Goal: Task Accomplishment & Management: Manage account settings

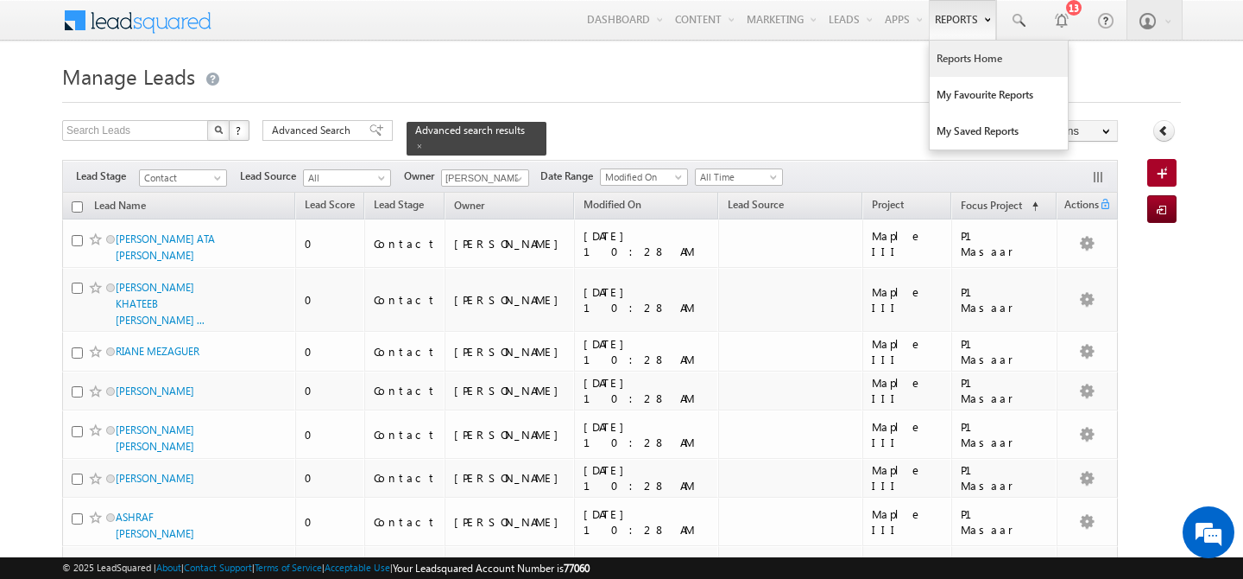
click at [955, 61] on link "Reports Home" at bounding box center [999, 59] width 138 height 36
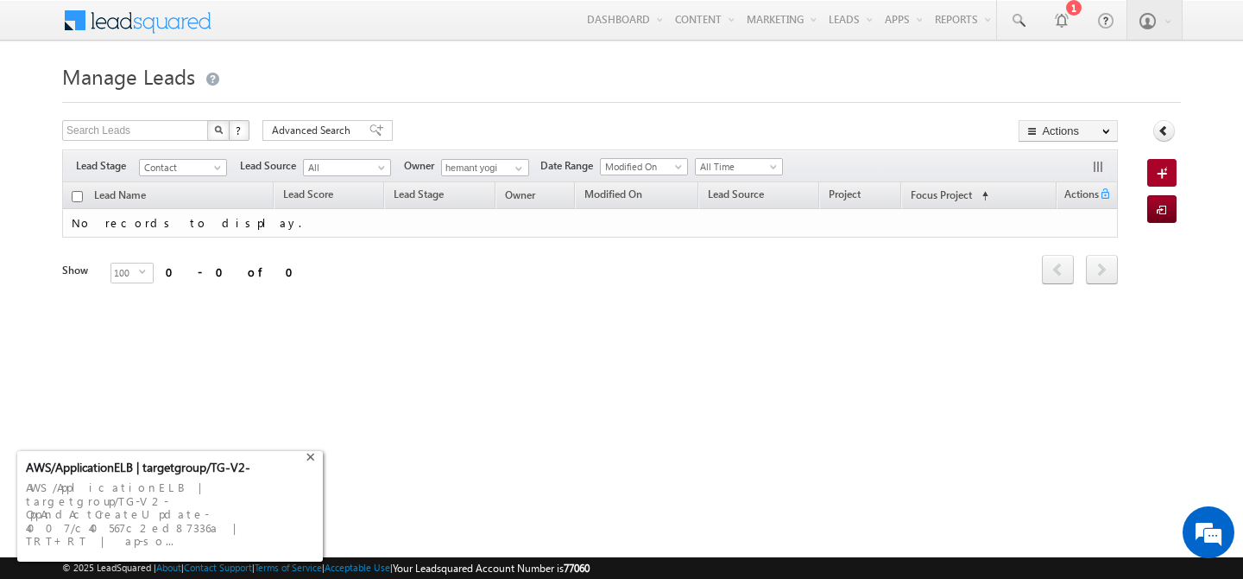
click at [309, 465] on div "+" at bounding box center [312, 455] width 21 height 21
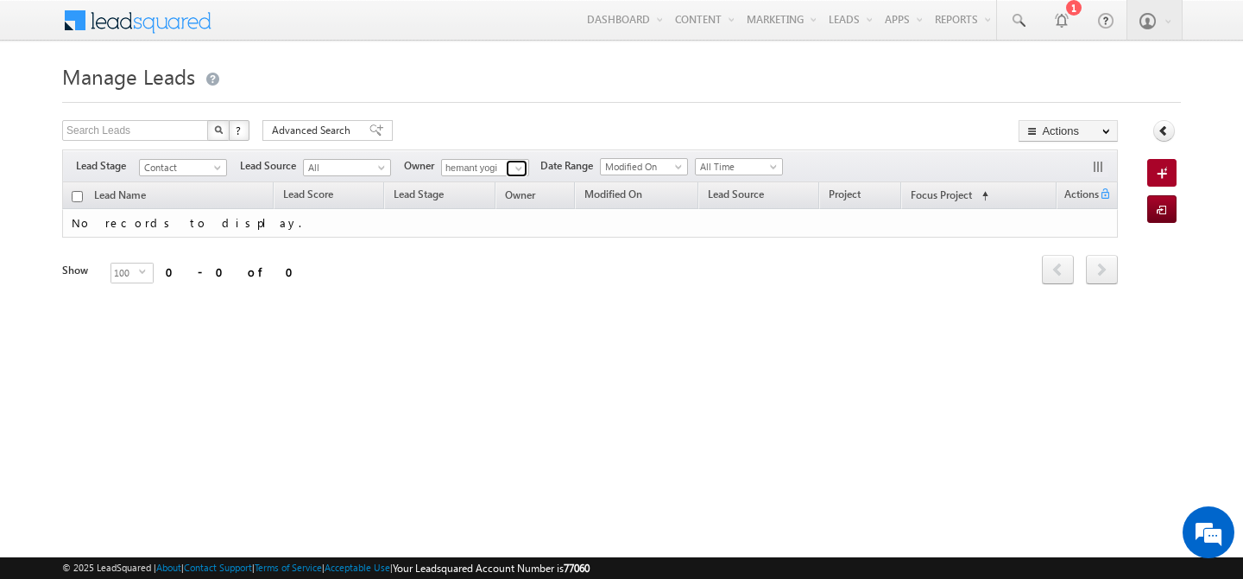
click at [519, 171] on span at bounding box center [519, 168] width 14 height 14
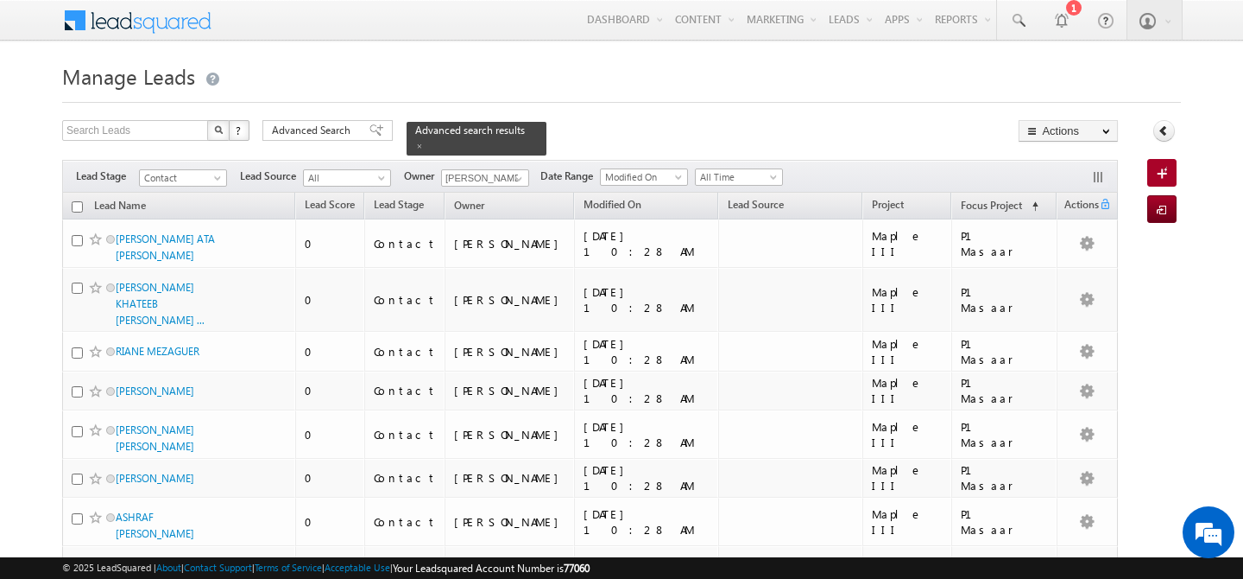
click at [78, 201] on input "checkbox" at bounding box center [77, 206] width 11 height 11
checkbox input "true"
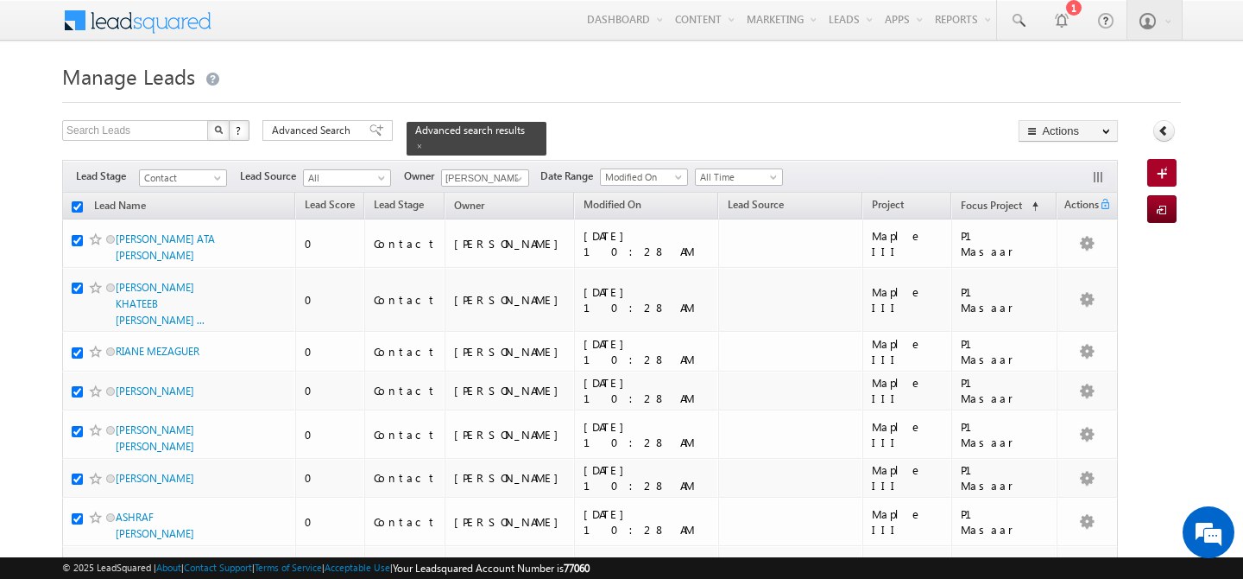
checkbox input "true"
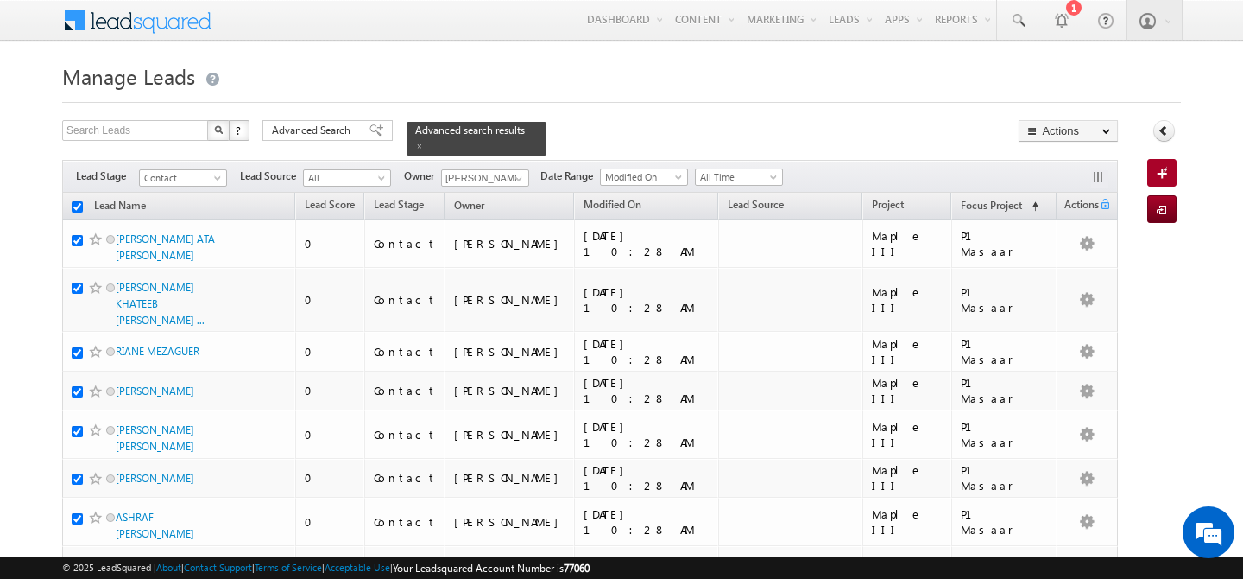
checkbox input "true"
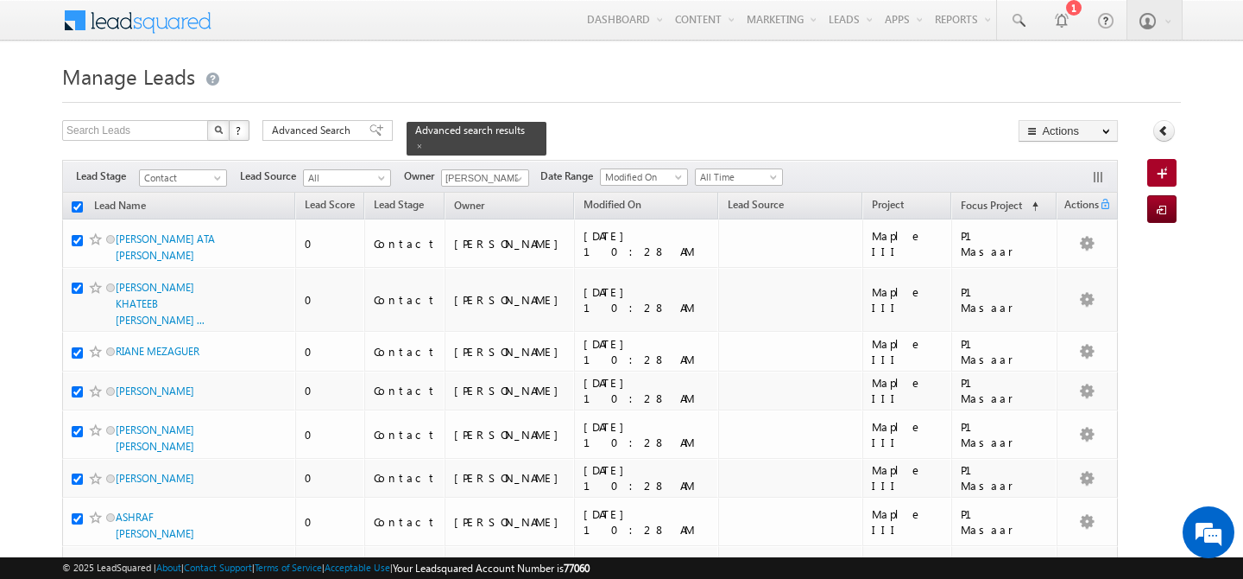
checkbox input "true"
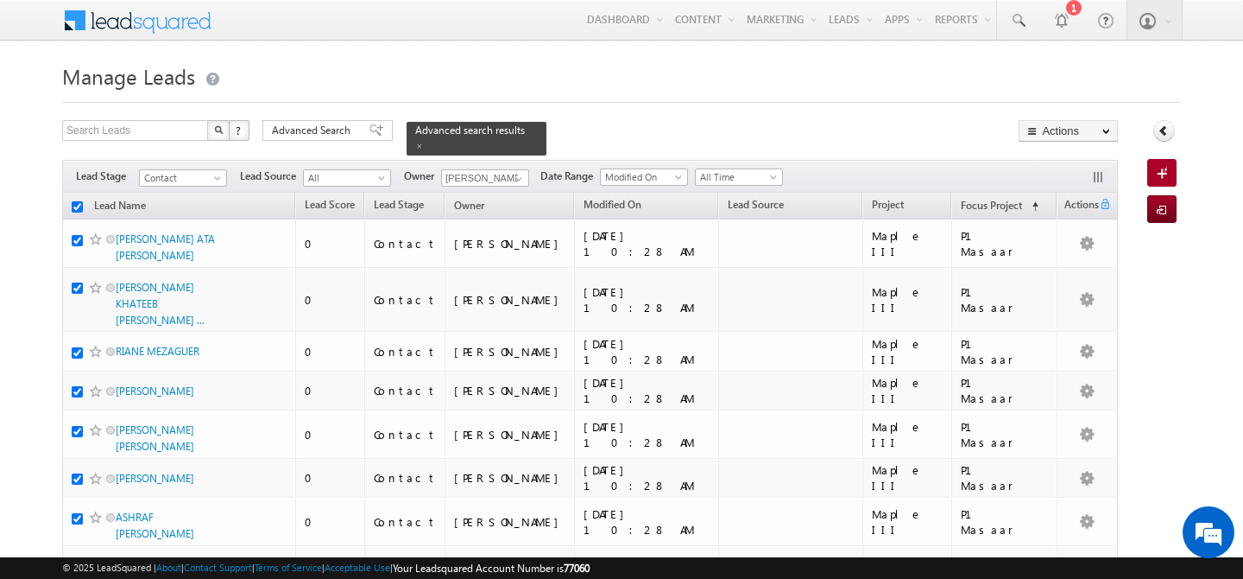
checkbox input "true"
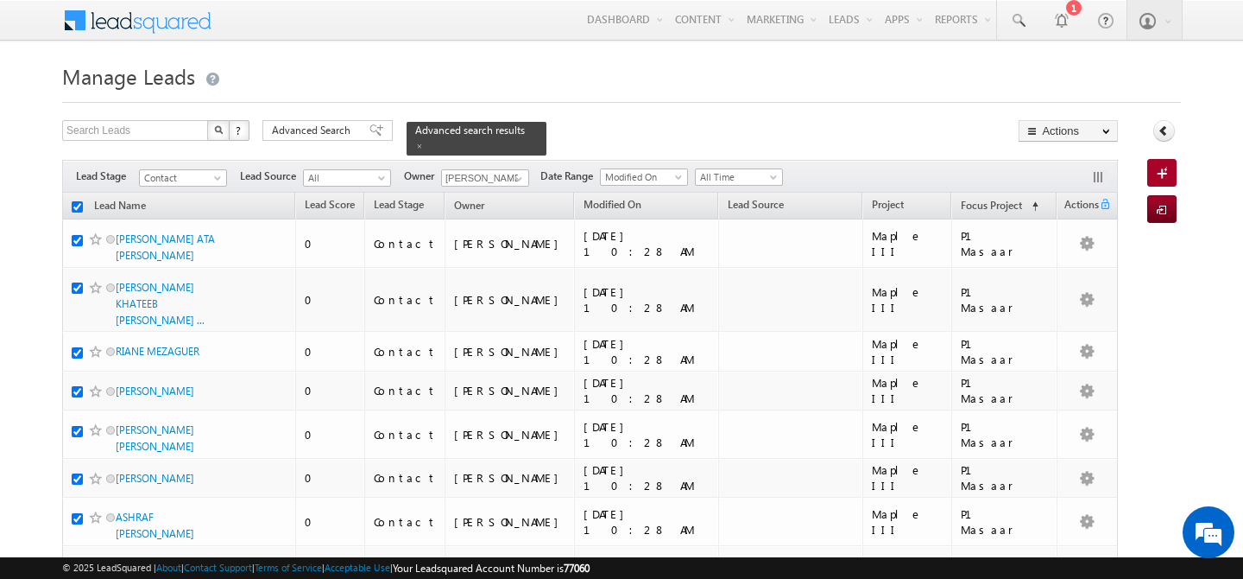
checkbox input "true"
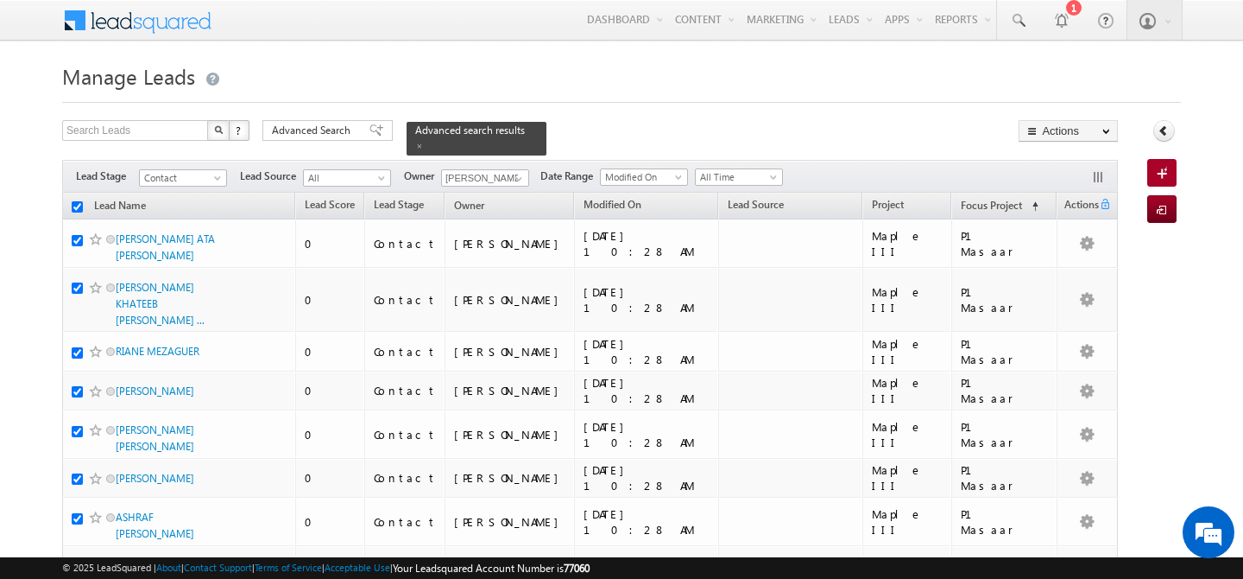
checkbox input "true"
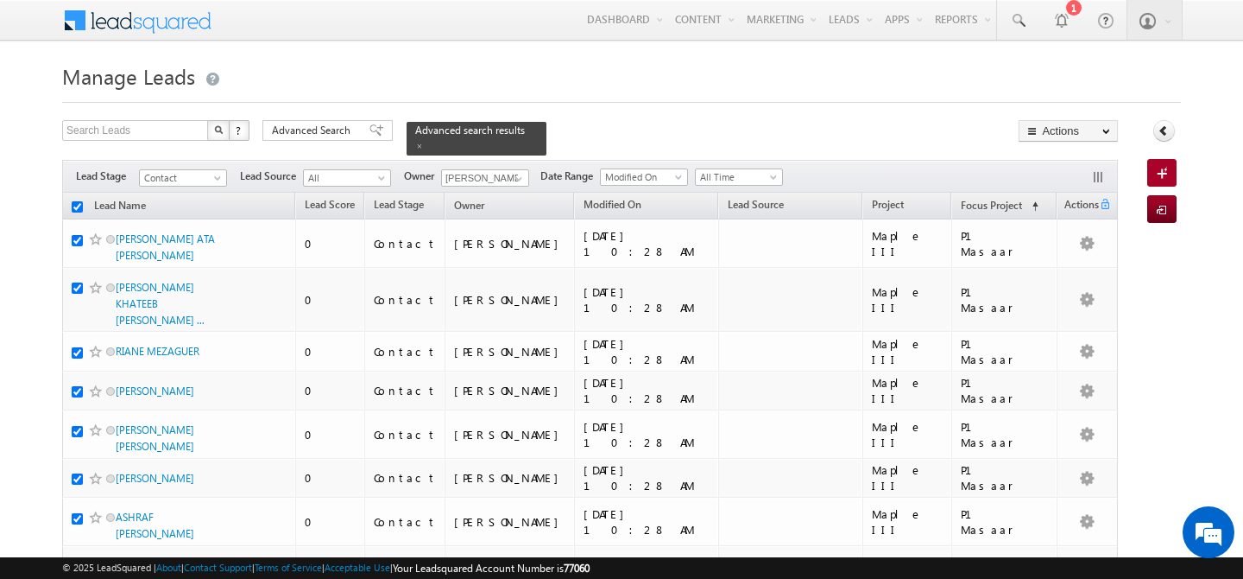
checkbox input "true"
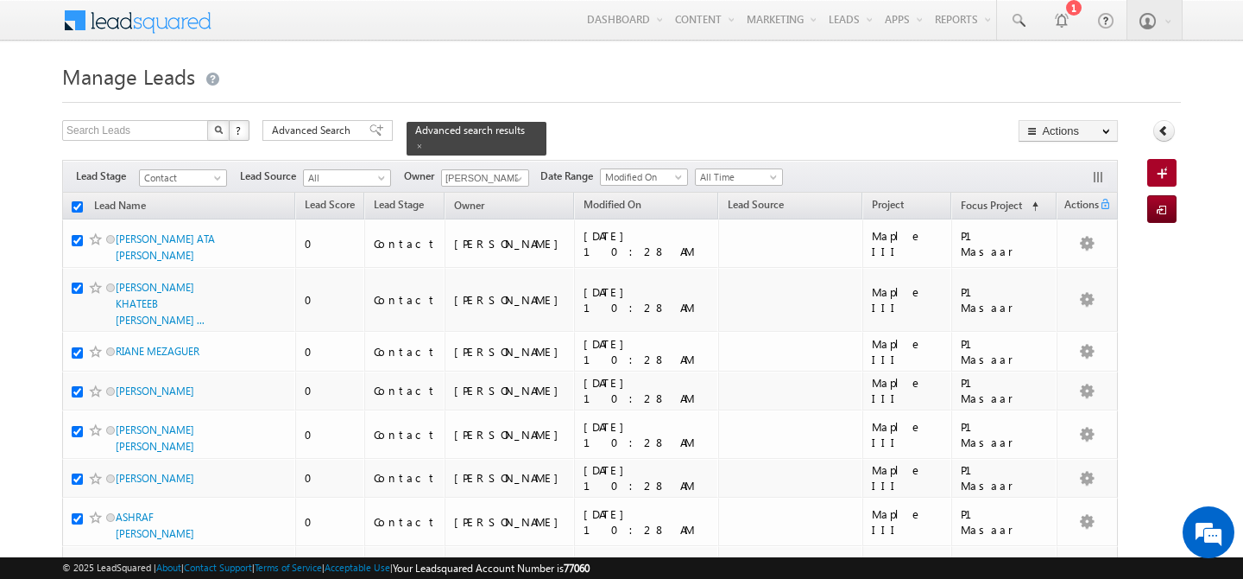
checkbox input "true"
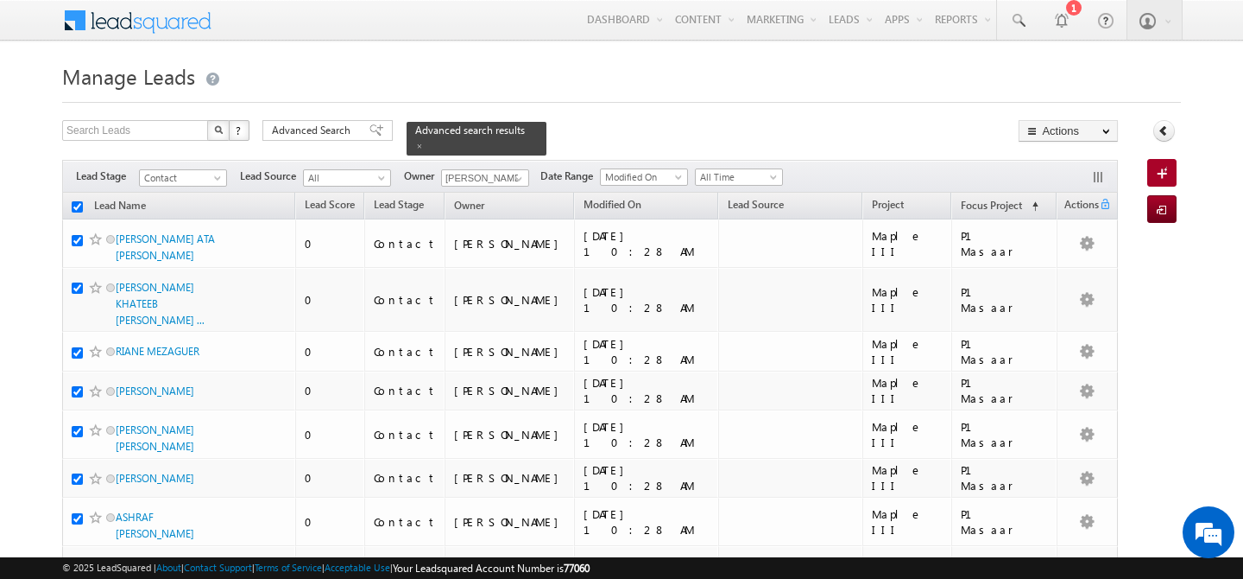
checkbox input "true"
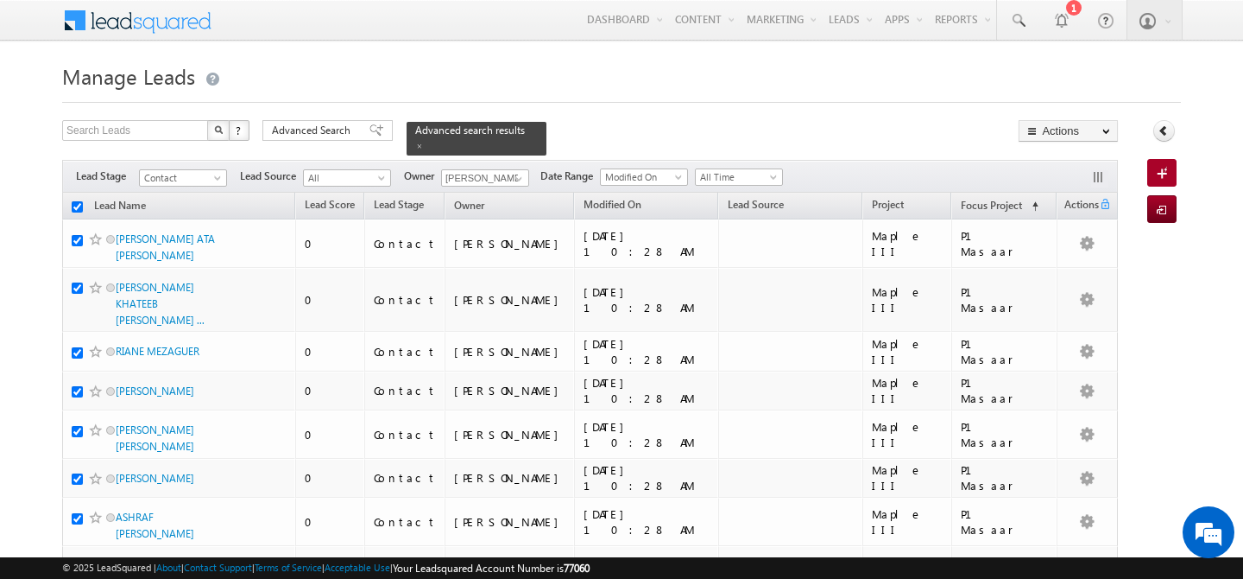
checkbox input "true"
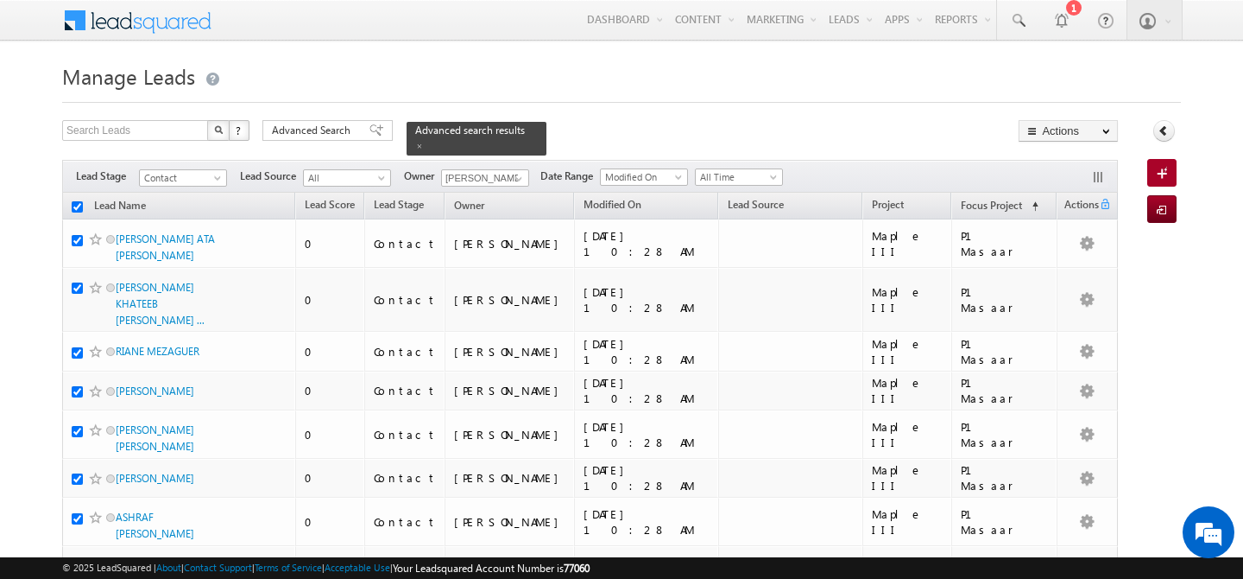
checkbox input "true"
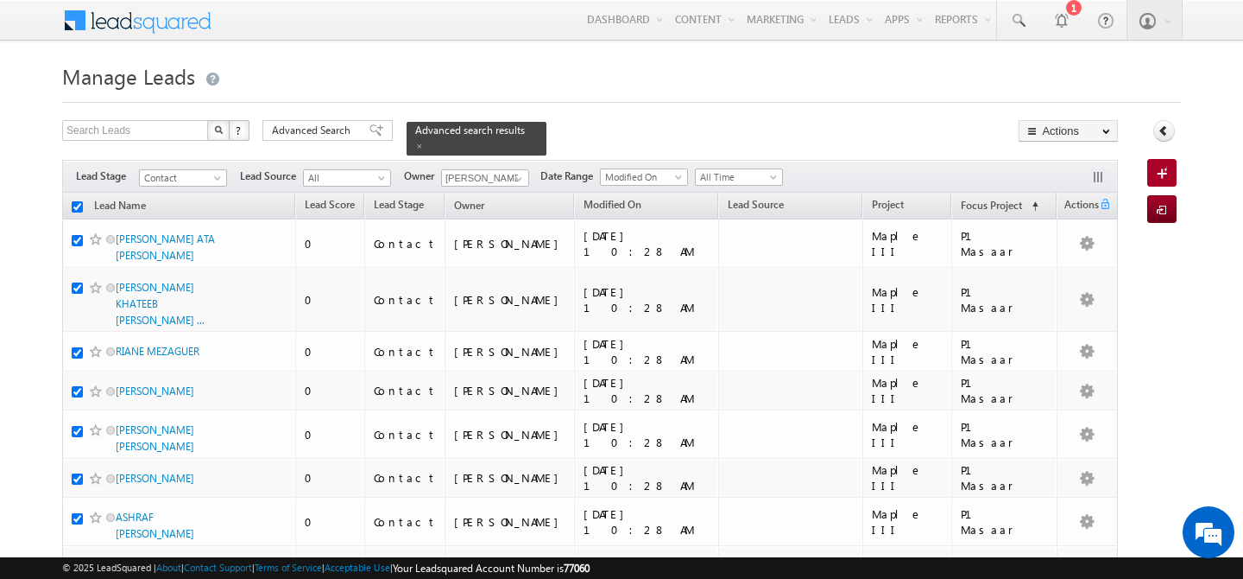
checkbox input "true"
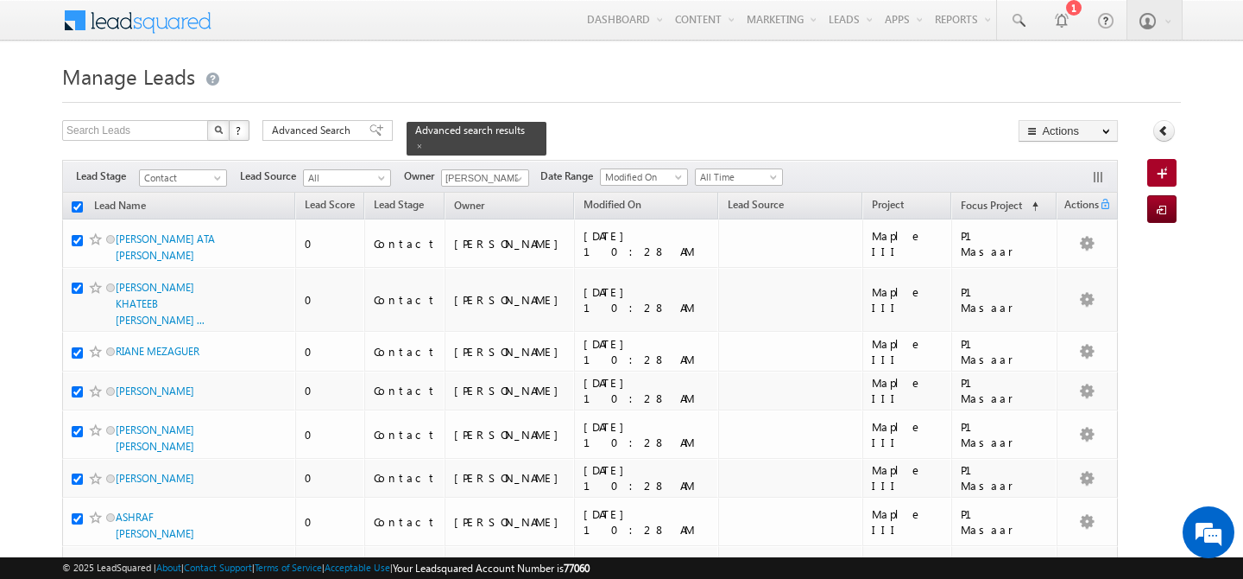
checkbox input "true"
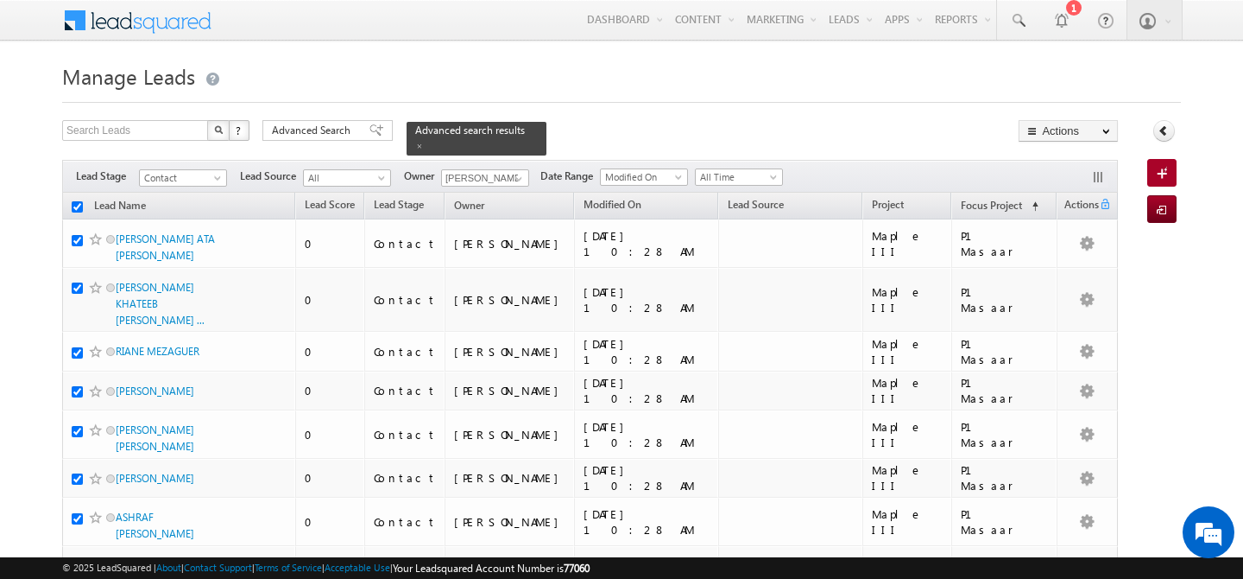
checkbox input "true"
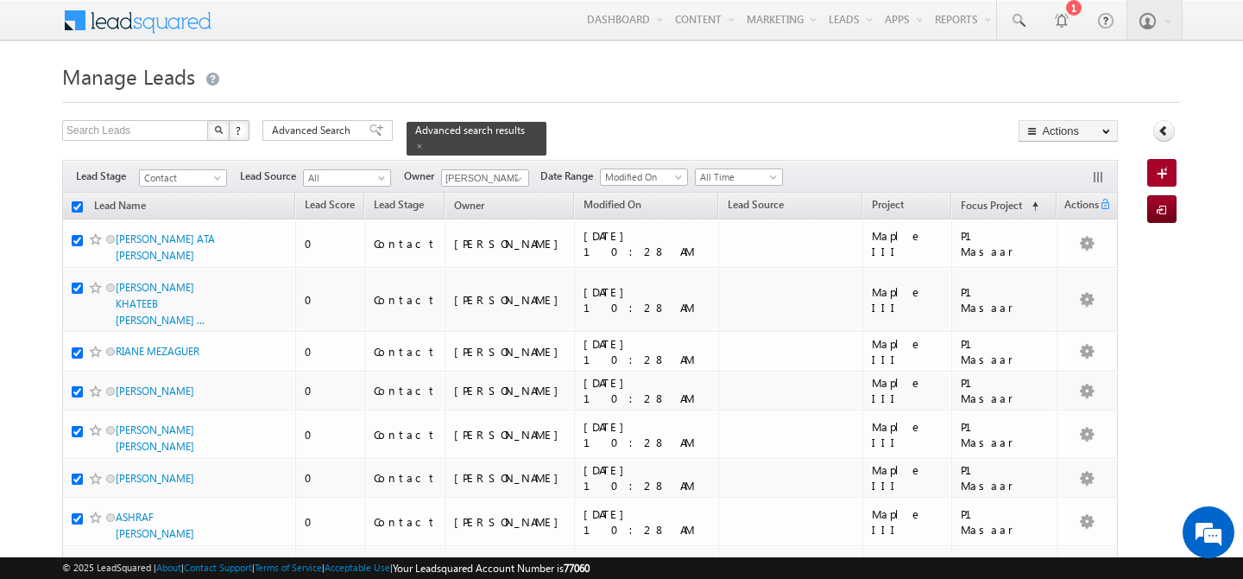
checkbox input "true"
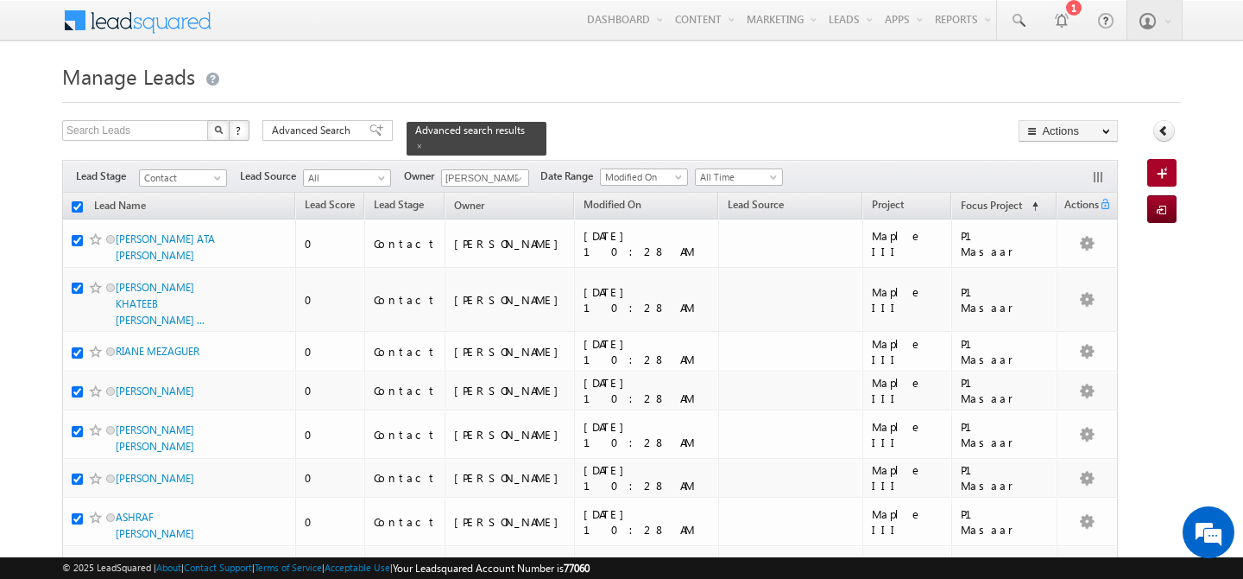
checkbox input "true"
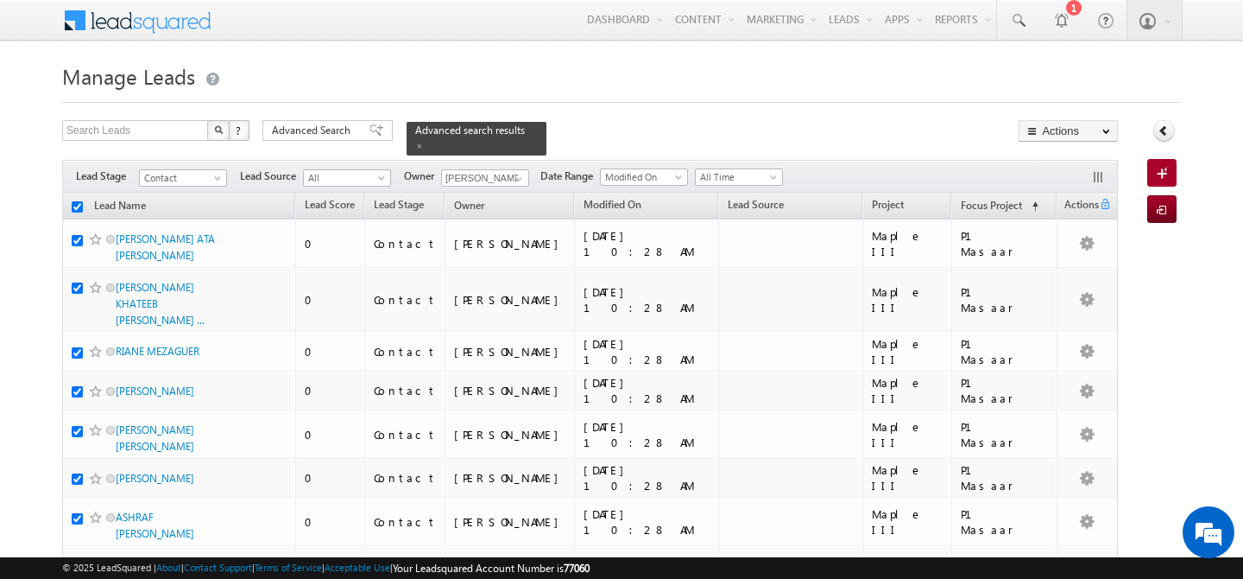
checkbox input "true"
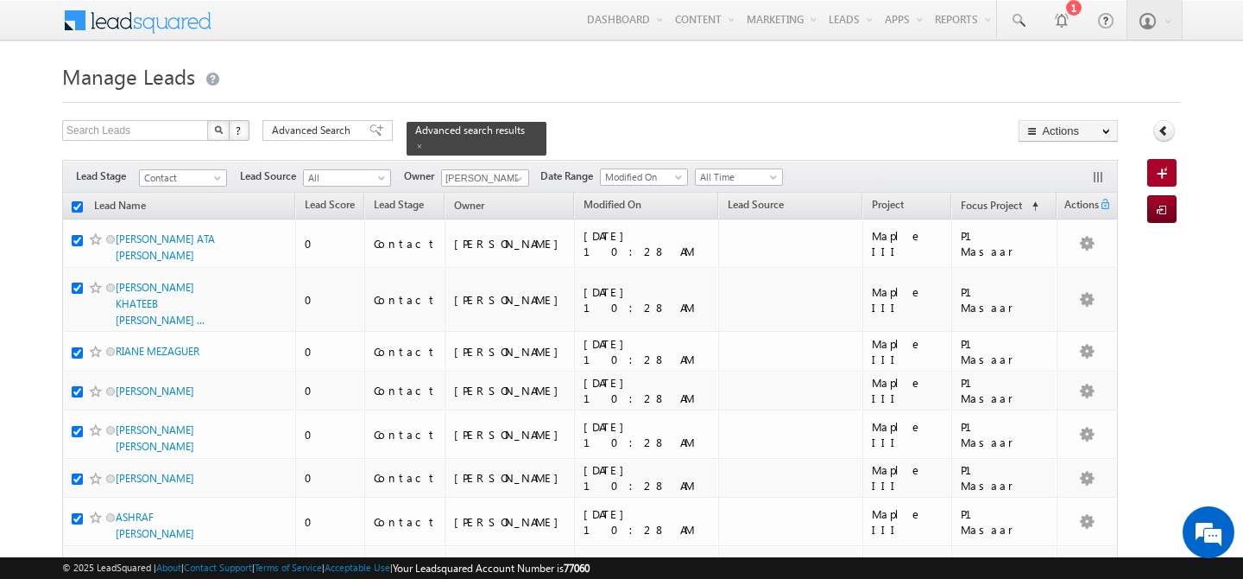
checkbox input "true"
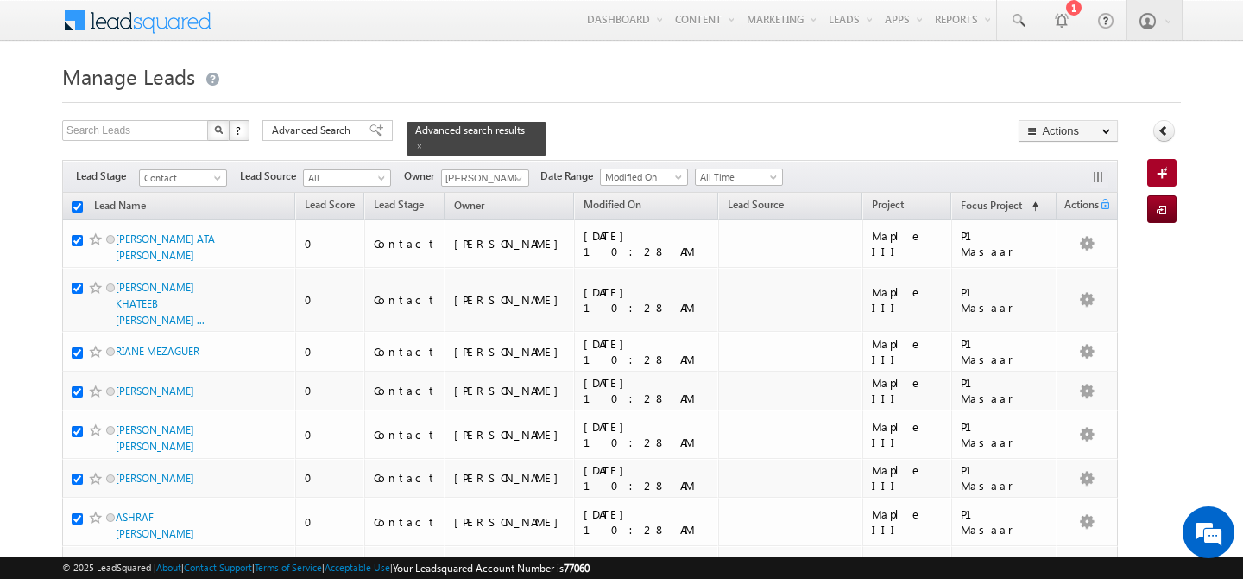
checkbox input "true"
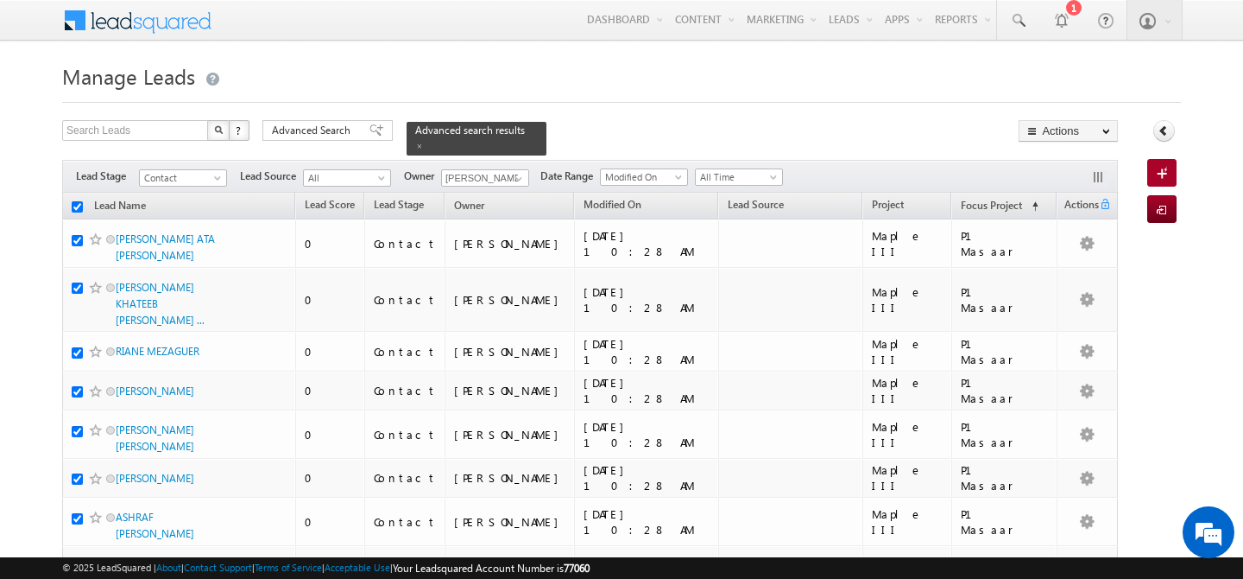
checkbox input "true"
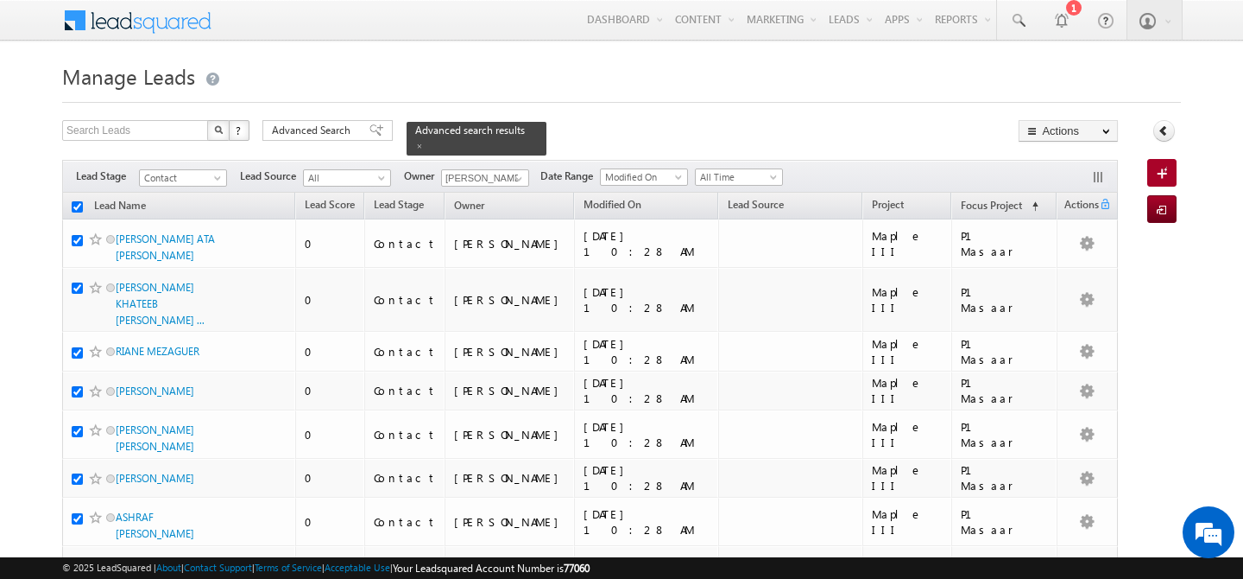
checkbox input "true"
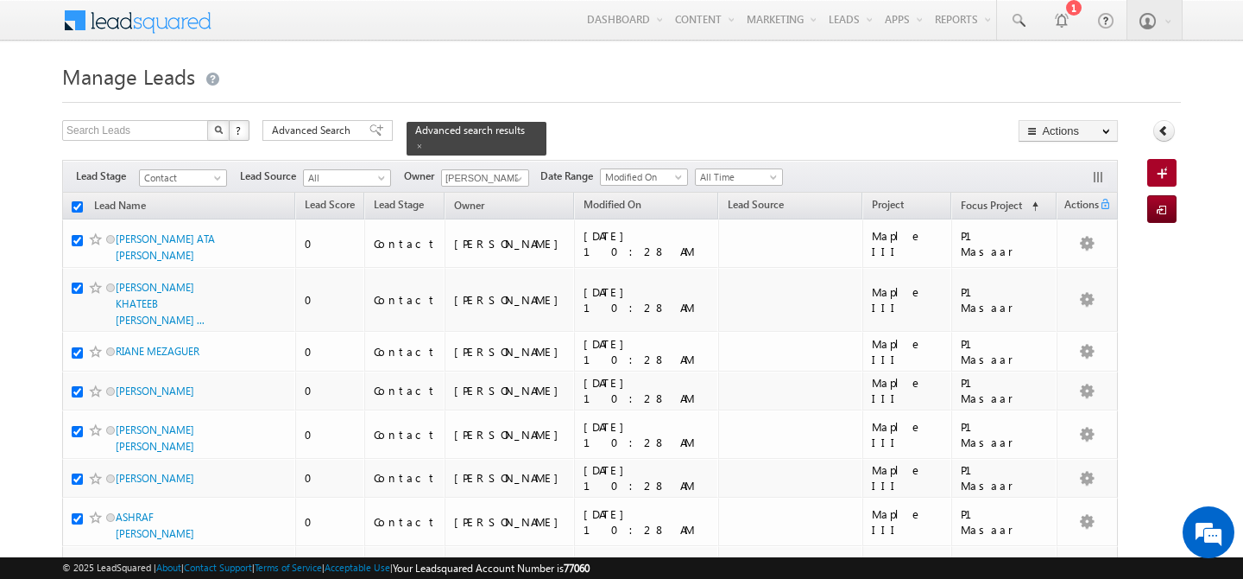
checkbox input "true"
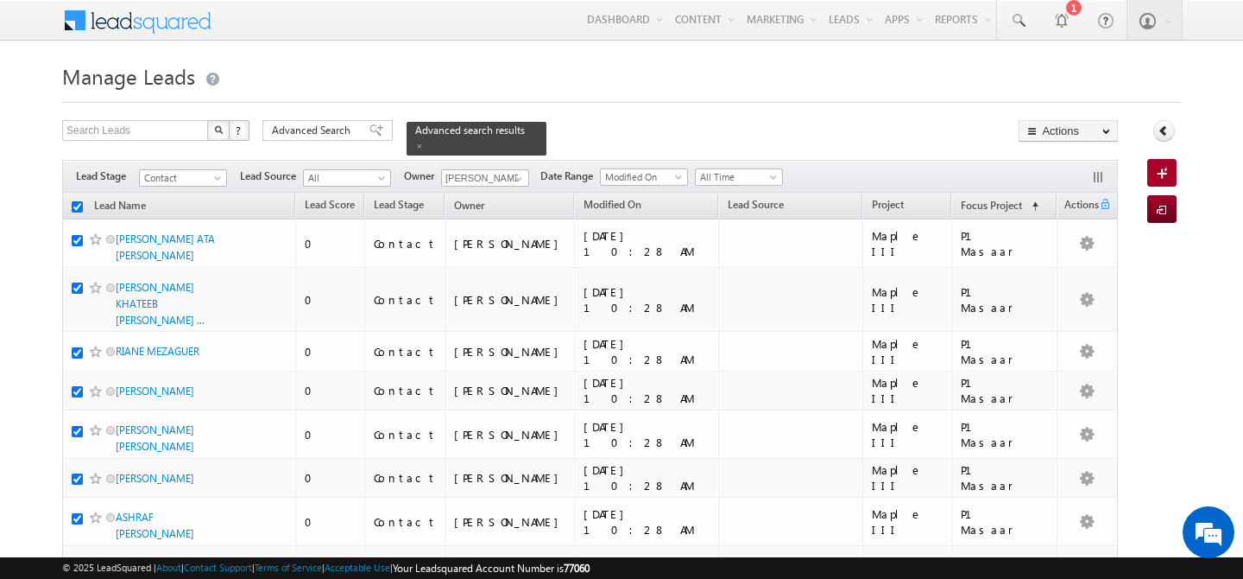
checkbox input "true"
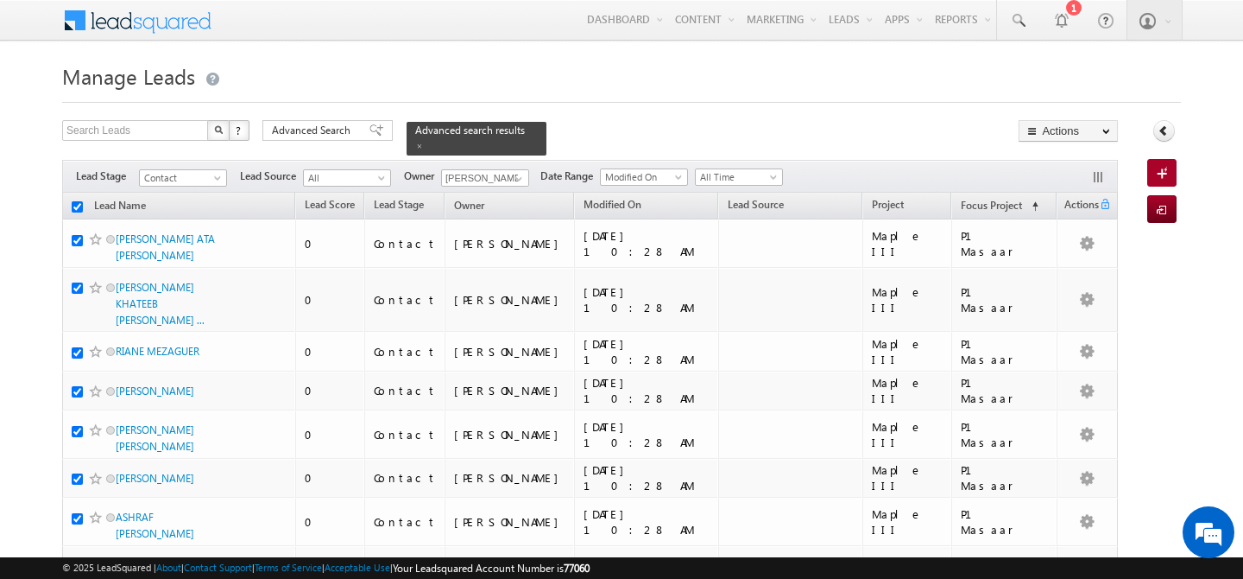
checkbox input "true"
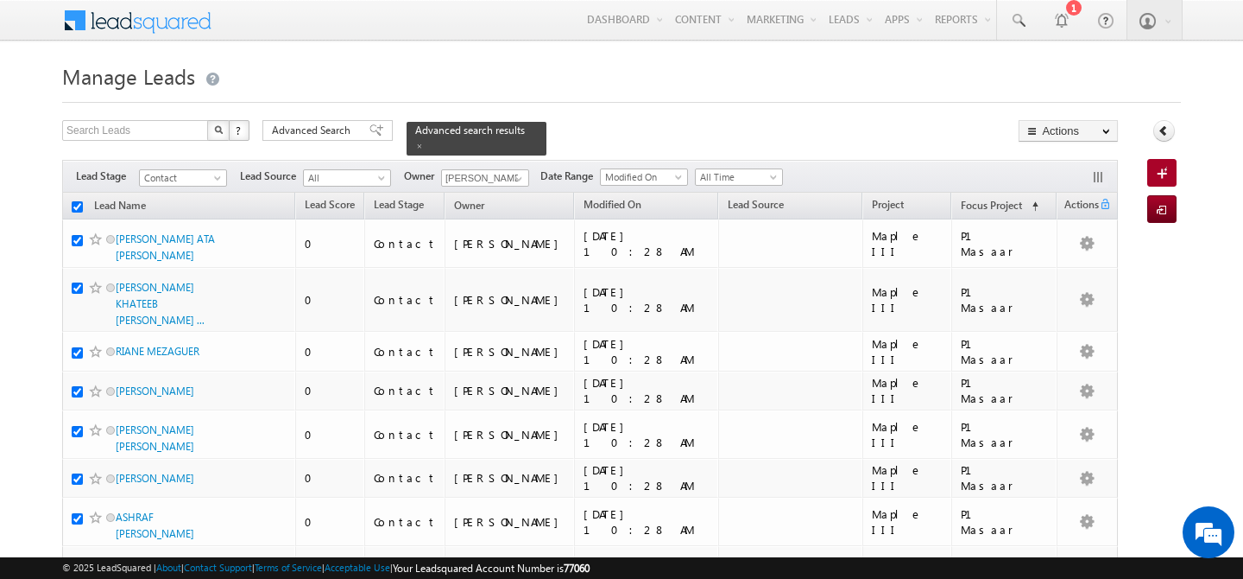
checkbox input "true"
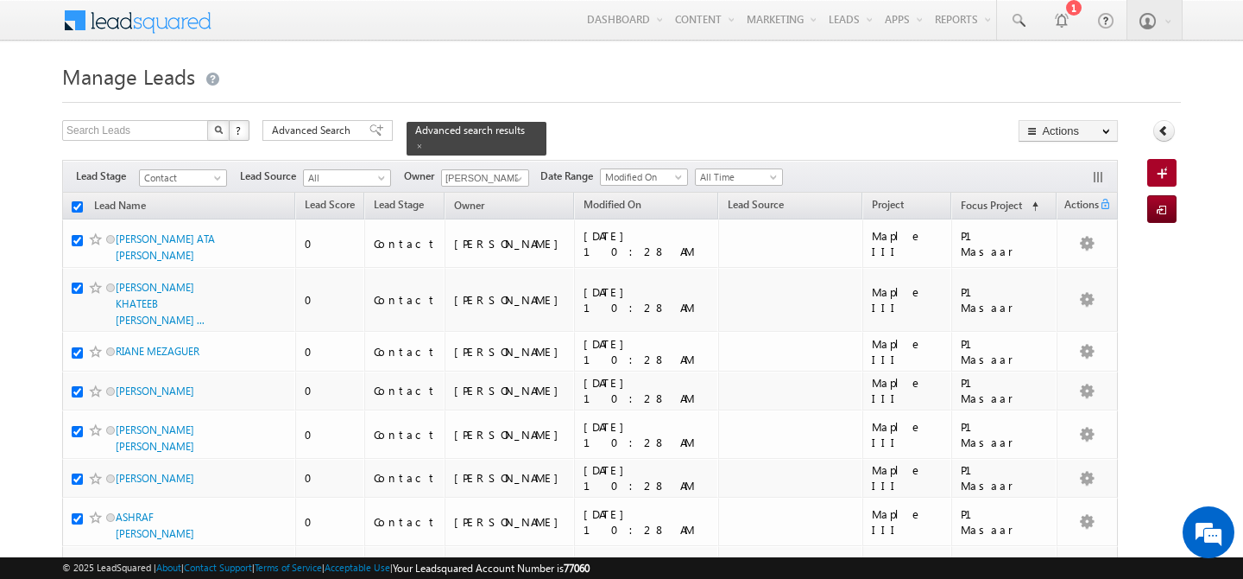
checkbox input "true"
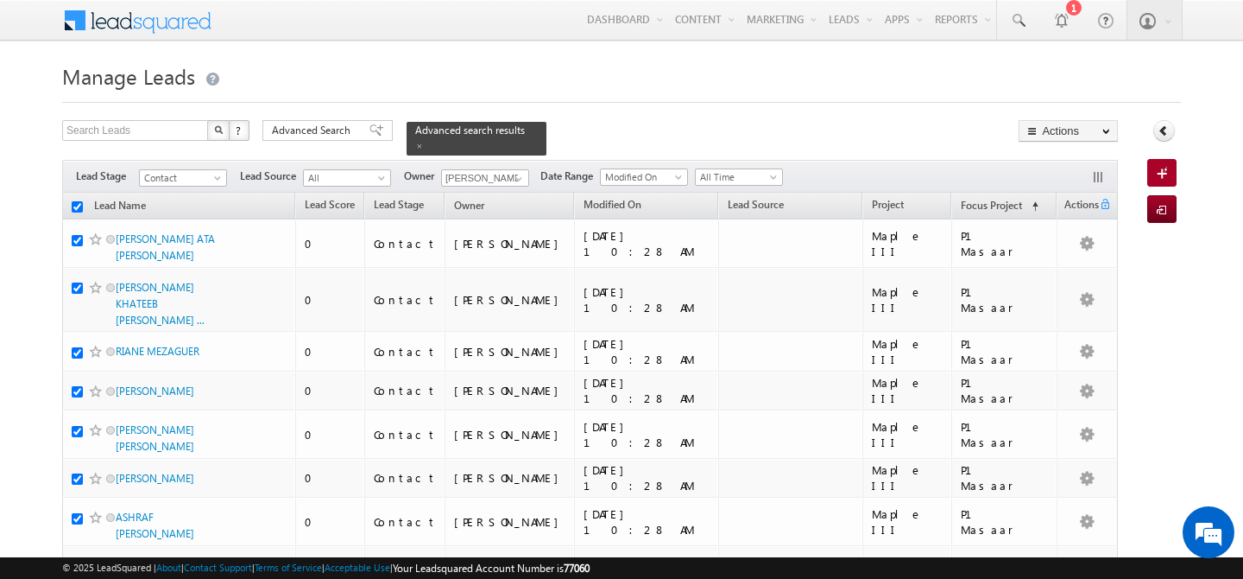
checkbox input "true"
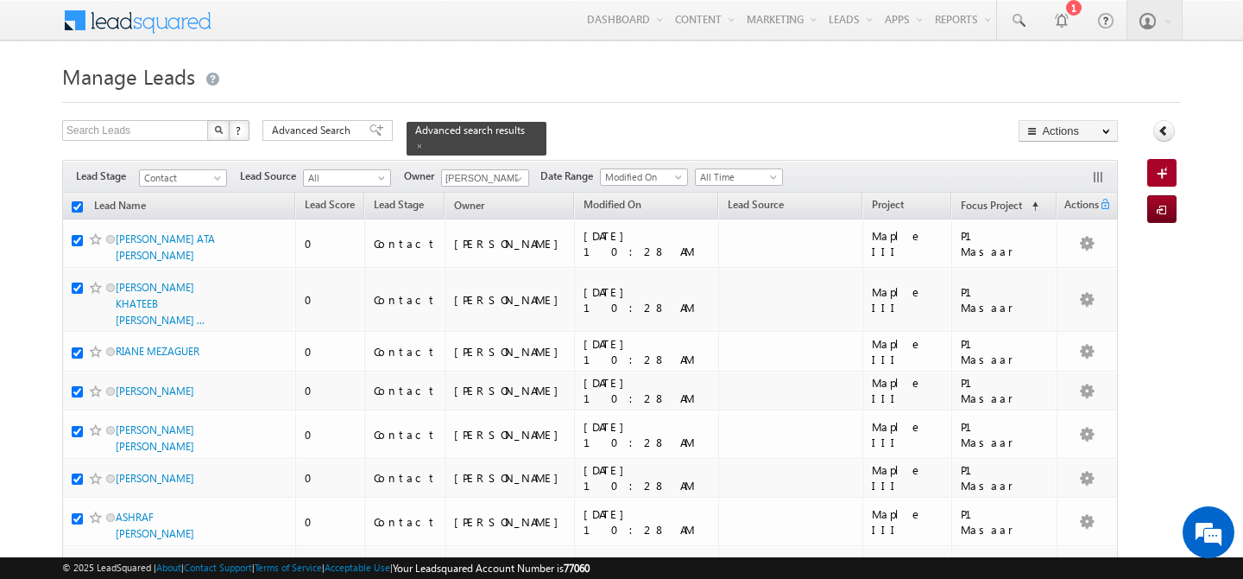
checkbox input "true"
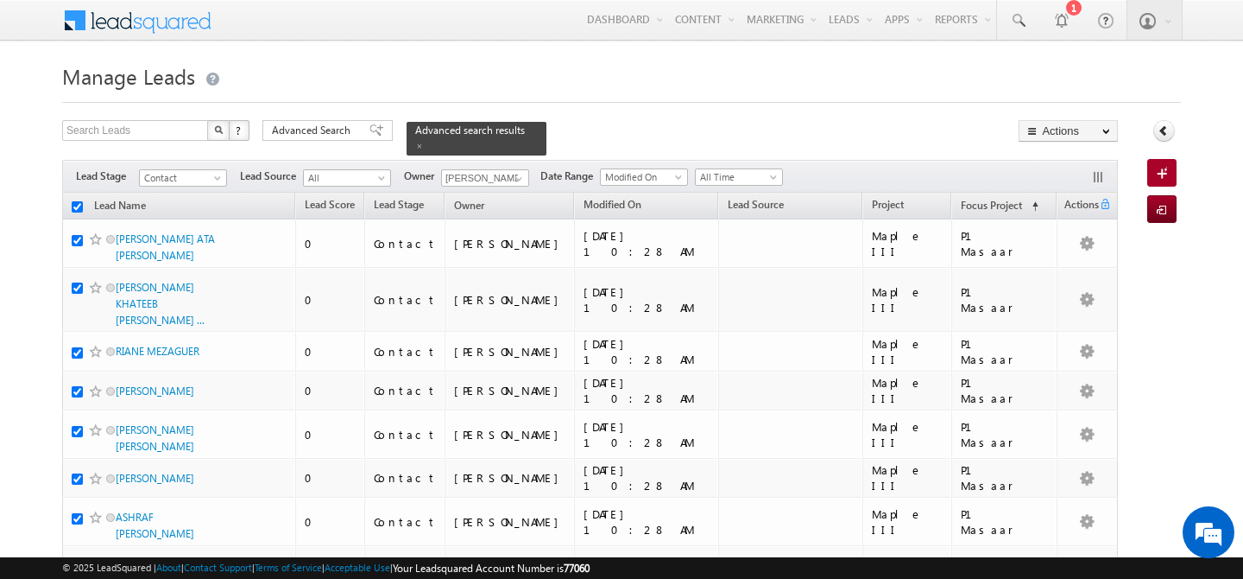
checkbox input "true"
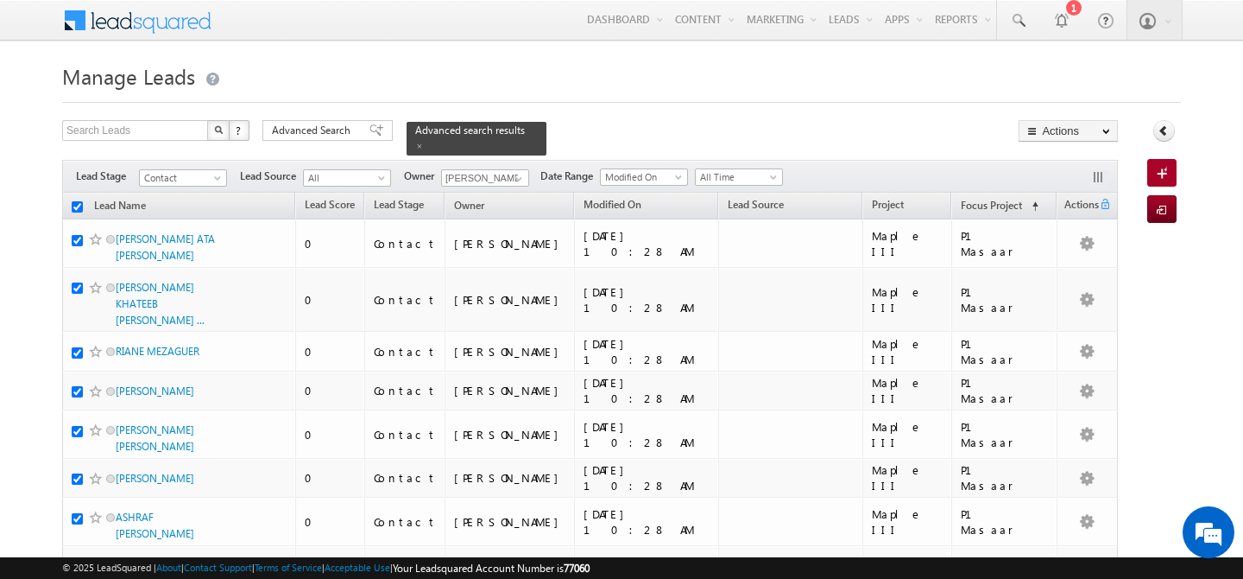
checkbox input "true"
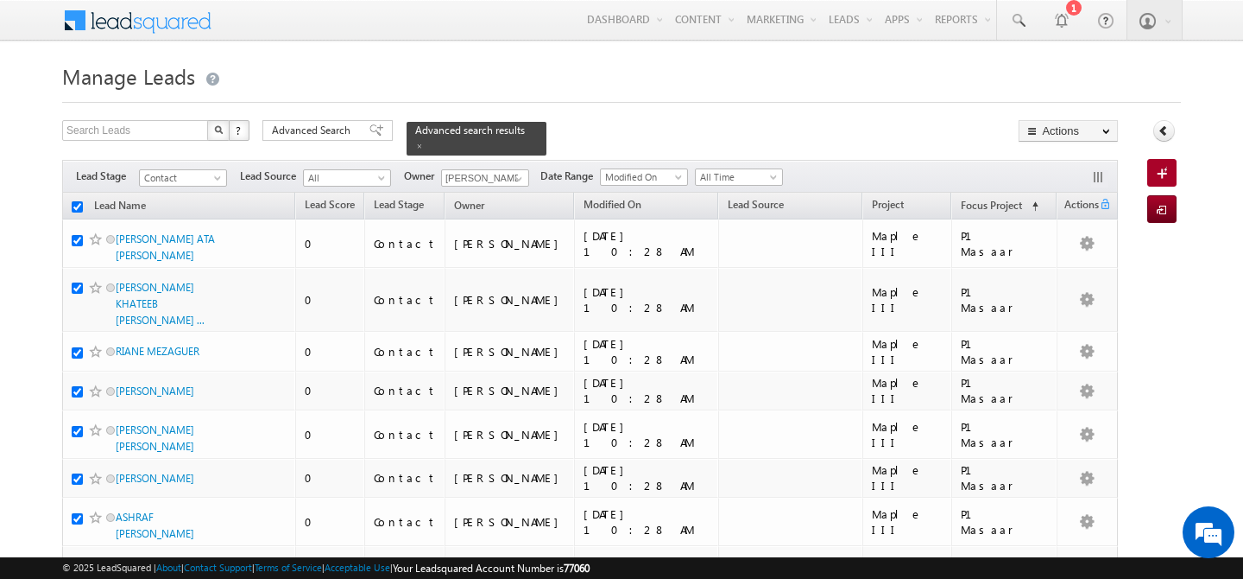
checkbox input "true"
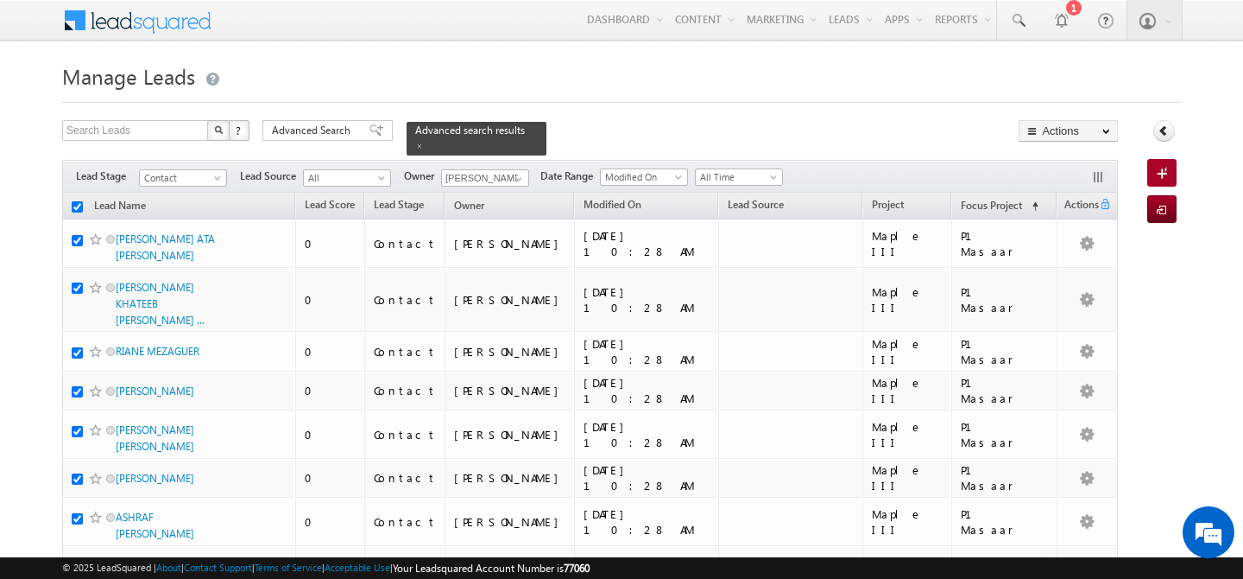
checkbox input "true"
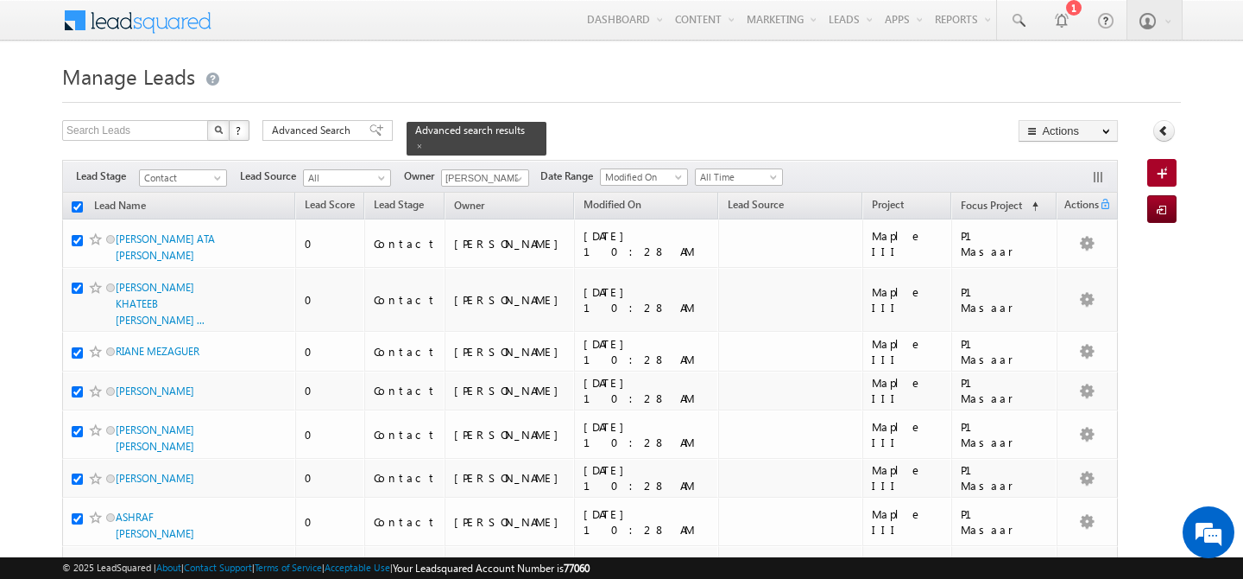
checkbox input "true"
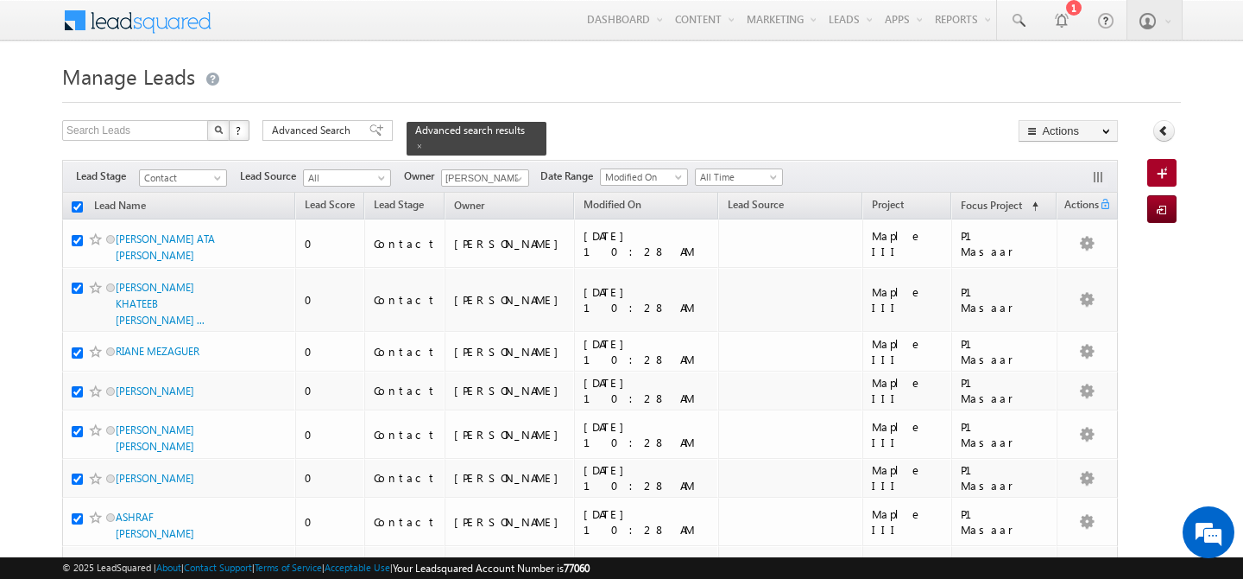
checkbox input "true"
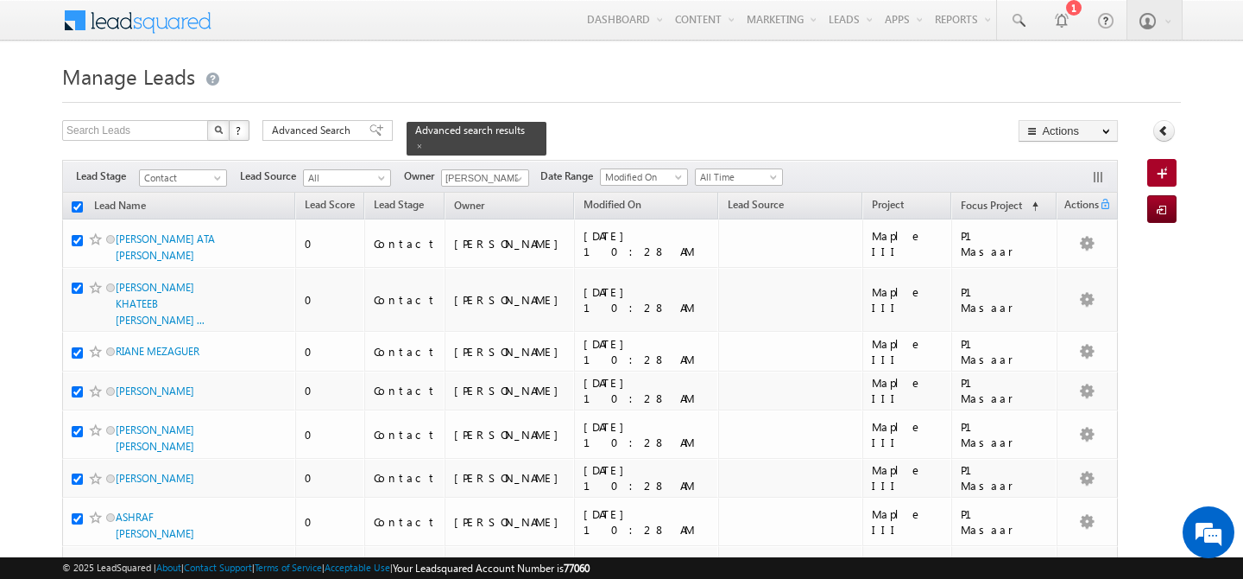
checkbox input "true"
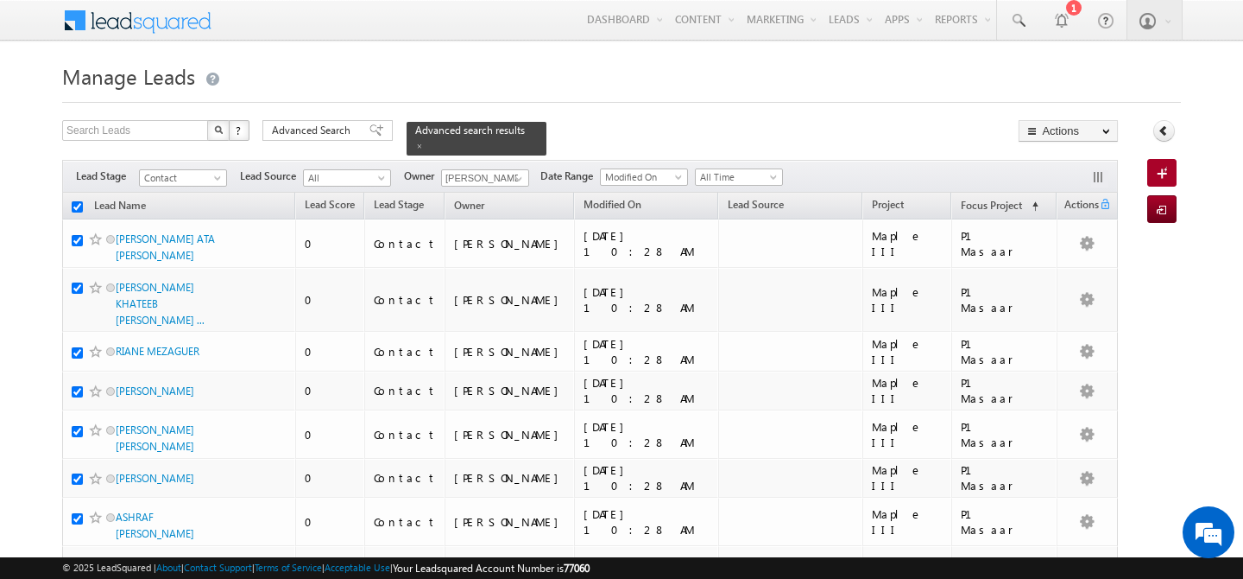
checkbox input "true"
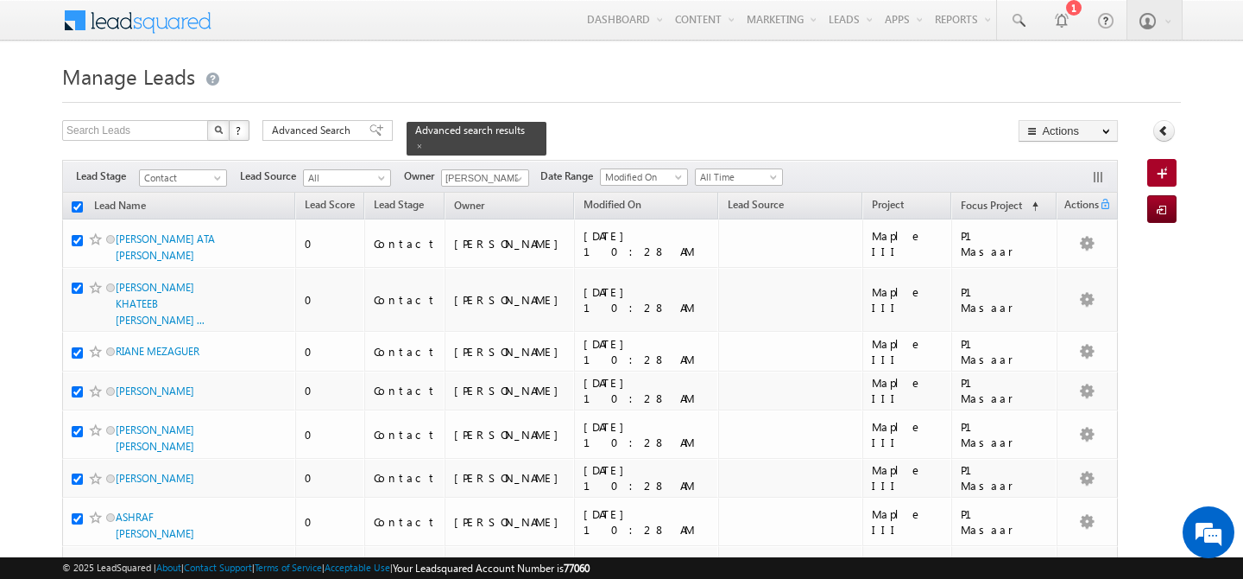
checkbox input "true"
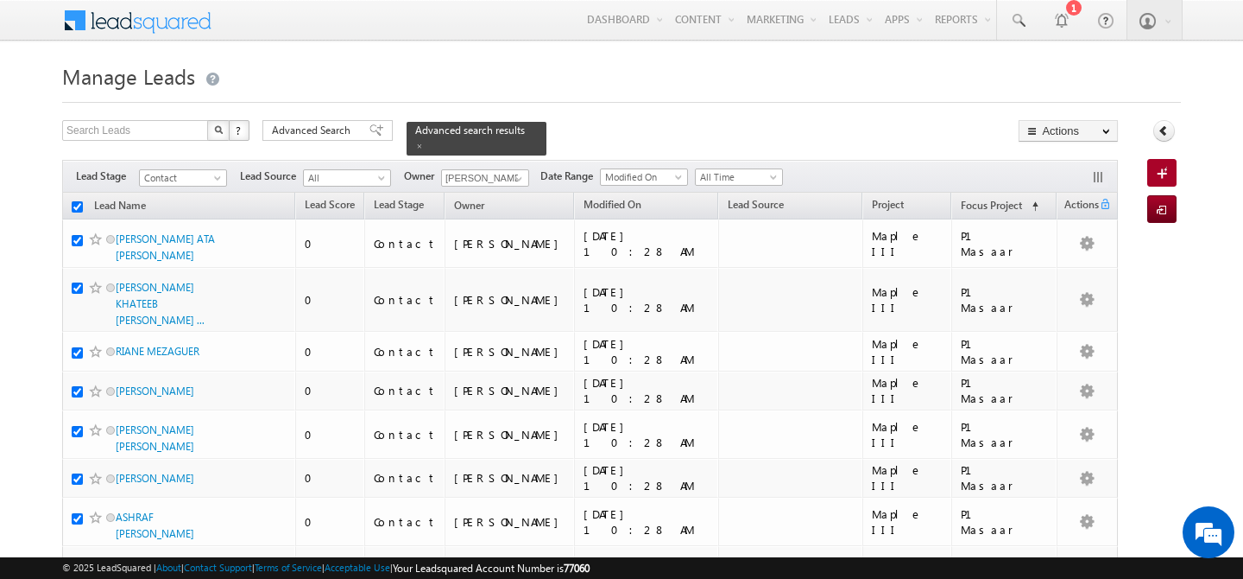
checkbox input "true"
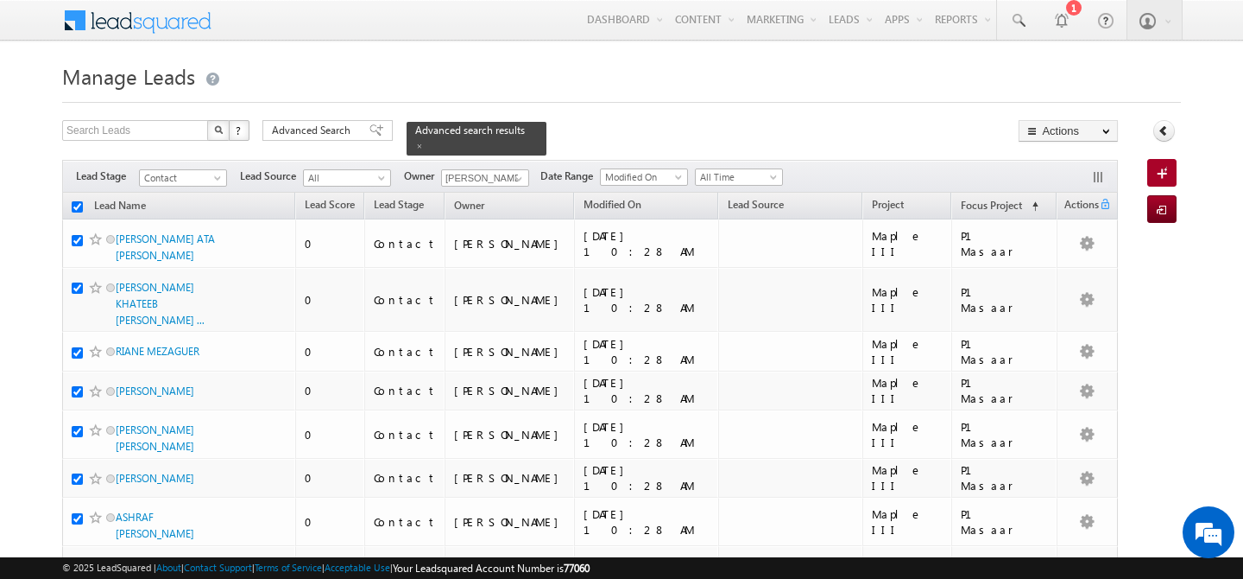
checkbox input "true"
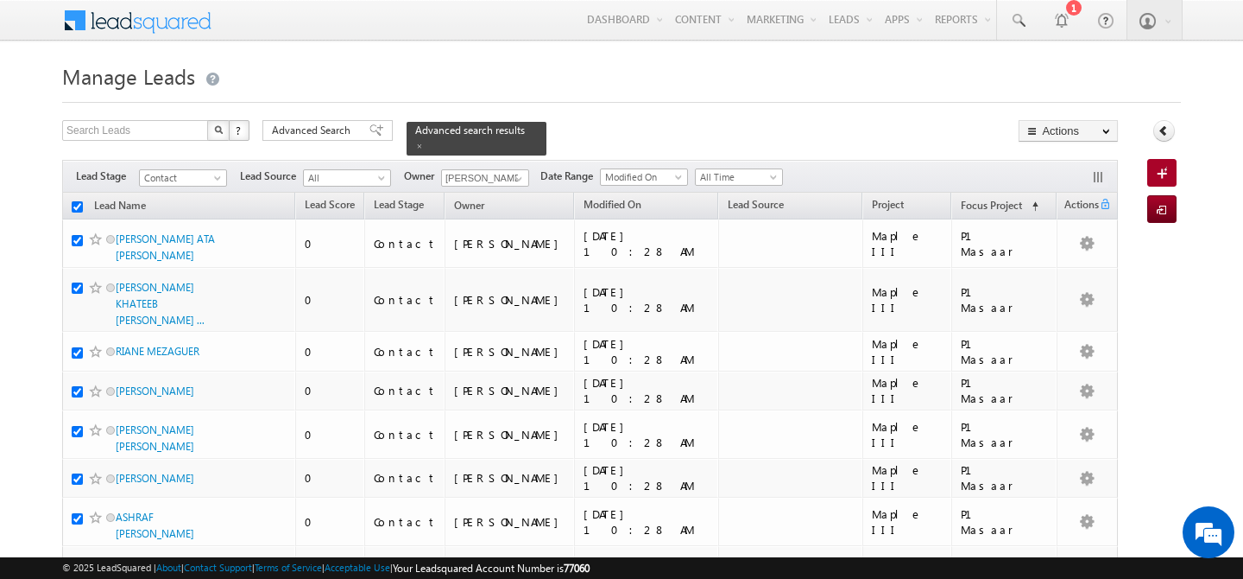
checkbox input "true"
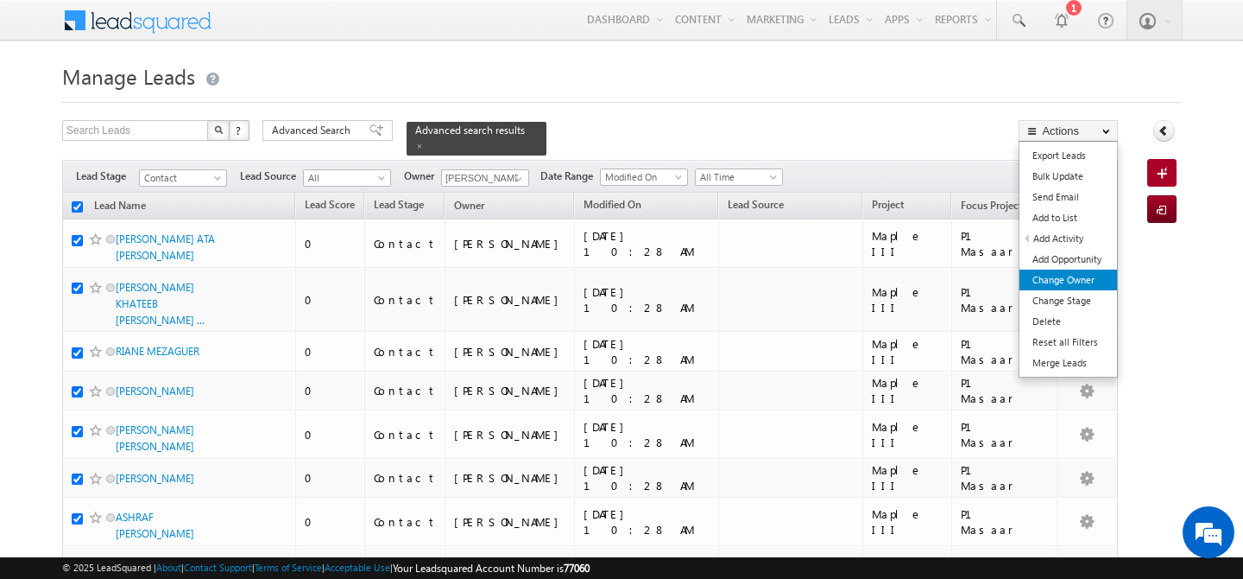
click at [1075, 277] on link "Change Owner" at bounding box center [1069, 279] width 98 height 21
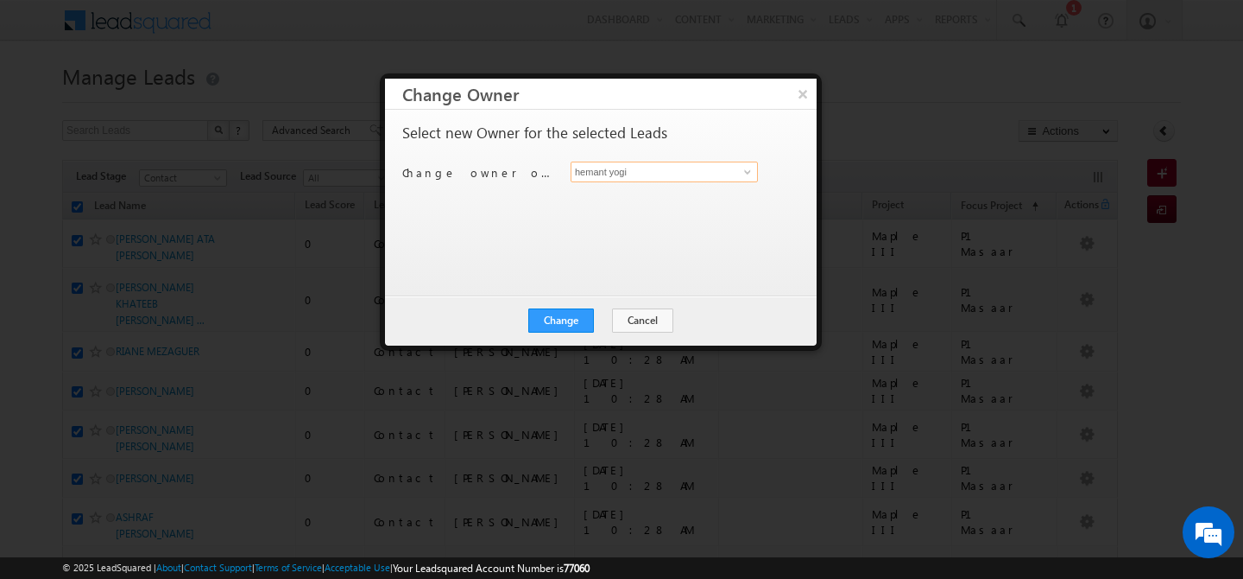
click at [725, 180] on input "hemant yogi" at bounding box center [664, 171] width 187 height 21
click at [618, 204] on span "akash.sinha@indglobal.ae" at bounding box center [655, 205] width 155 height 13
click at [556, 321] on button "Change" at bounding box center [561, 320] width 66 height 24
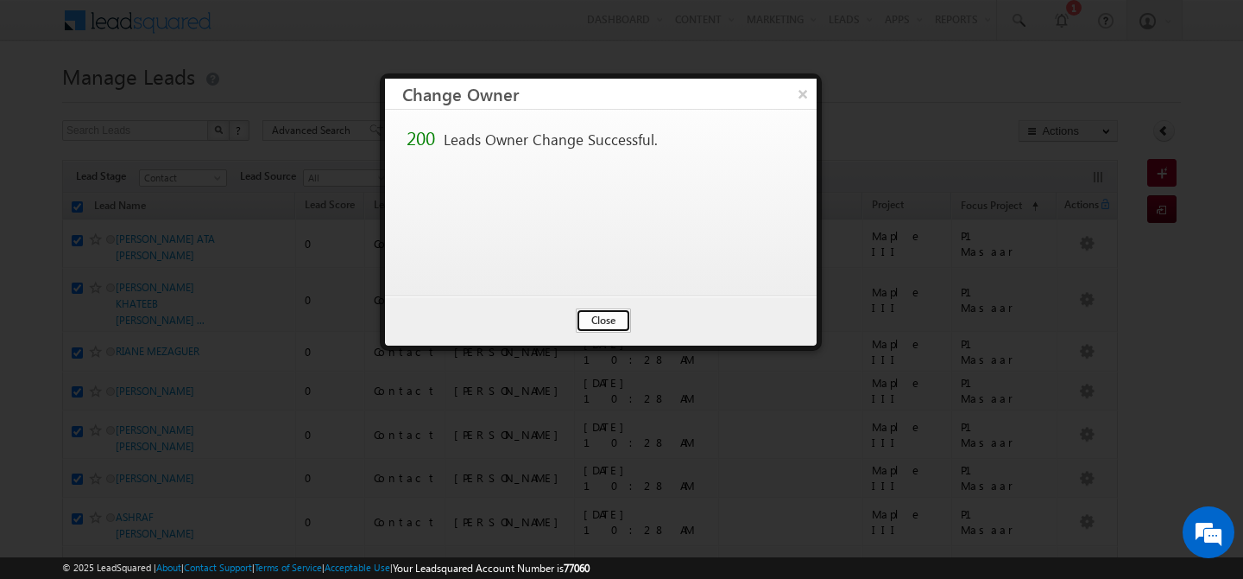
click at [606, 320] on button "Close" at bounding box center [603, 320] width 55 height 24
